Goal: Information Seeking & Learning: Learn about a topic

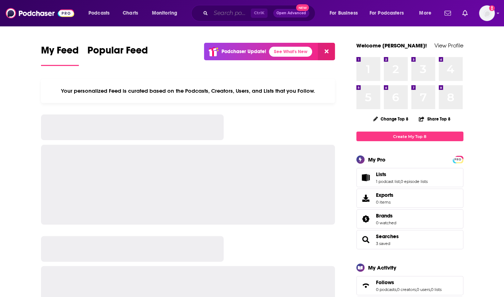
click at [216, 14] on input "Search podcasts, credits, & more..." at bounding box center [231, 12] width 40 height 11
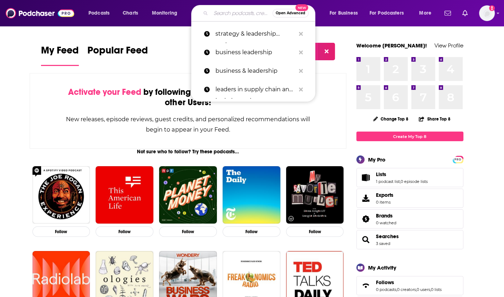
paste input "HE SOFTWARE LEADERS UNCENSORED PODCAST"
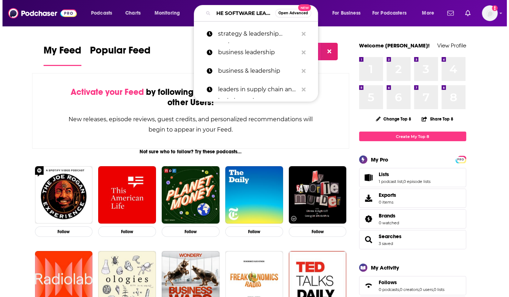
scroll to position [0, 90]
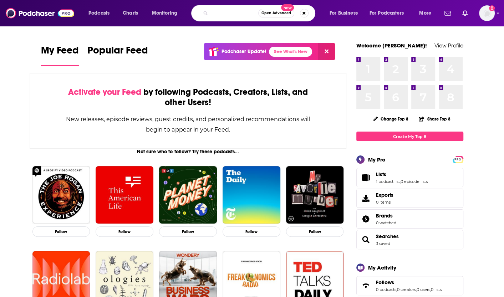
type input "HE SOFTWARE LEADERS UNCENSORED PODCAST"
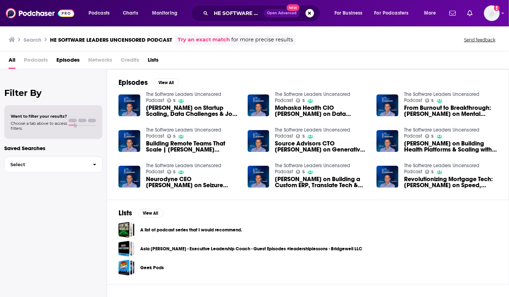
click at [190, 111] on span "[PERSON_NAME] on Startup Scaling, Data Challenges & Job [PERSON_NAME] Lessons |…" at bounding box center [192, 111] width 93 height 12
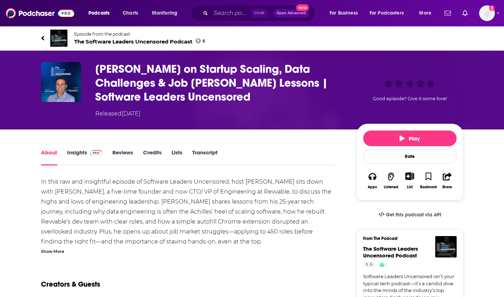
click at [76, 153] on link "Insights" at bounding box center [84, 157] width 35 height 16
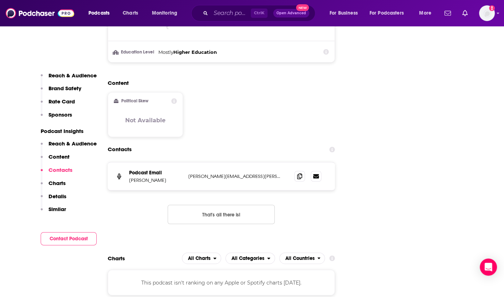
scroll to position [778, 0]
